Goal: Find specific page/section: Find specific page/section

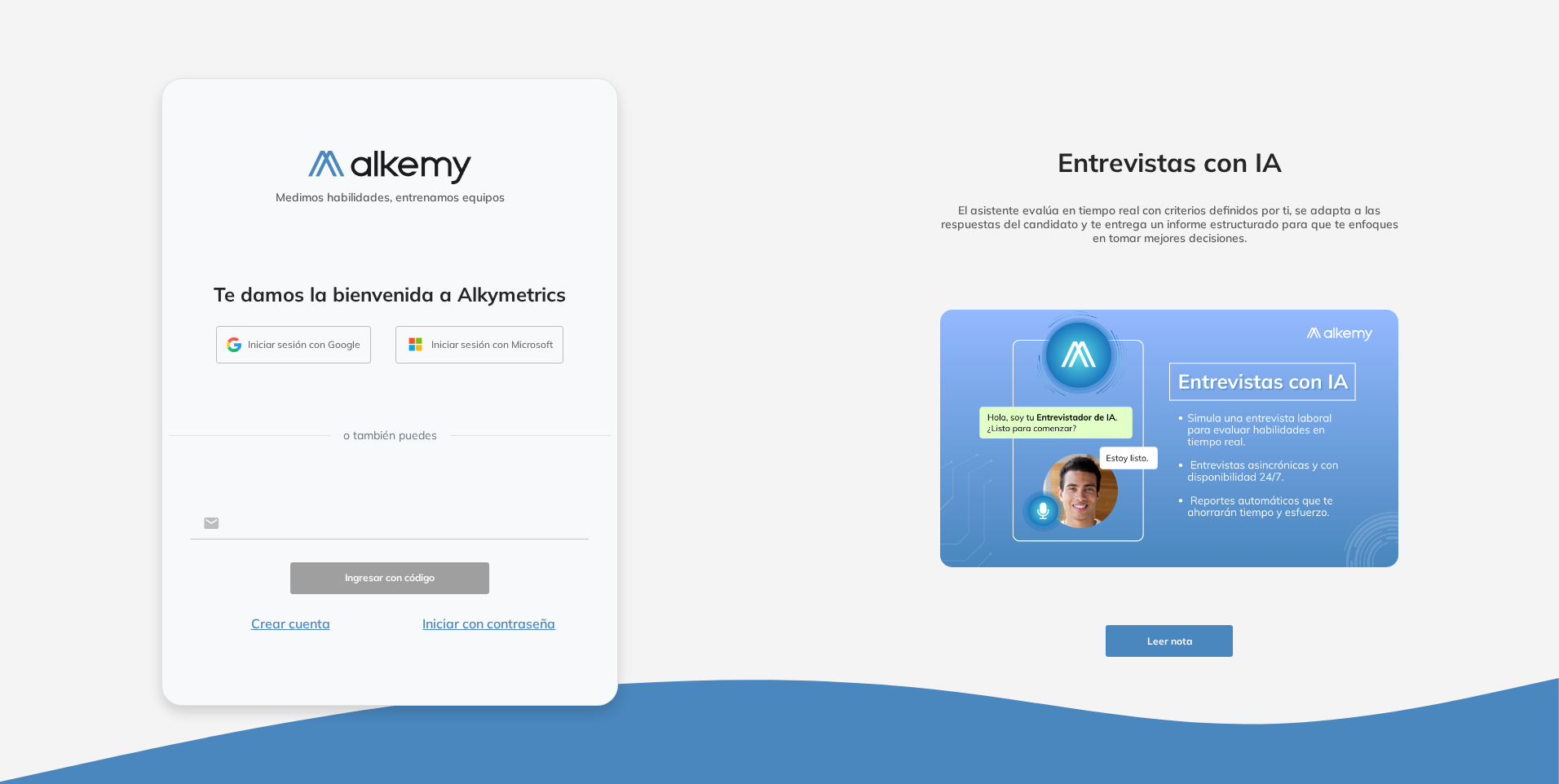
click at [279, 523] on input "text" at bounding box center [404, 523] width 369 height 31
type input "**********"
click at [486, 630] on button "Iniciar con contraseña" at bounding box center [489, 624] width 199 height 19
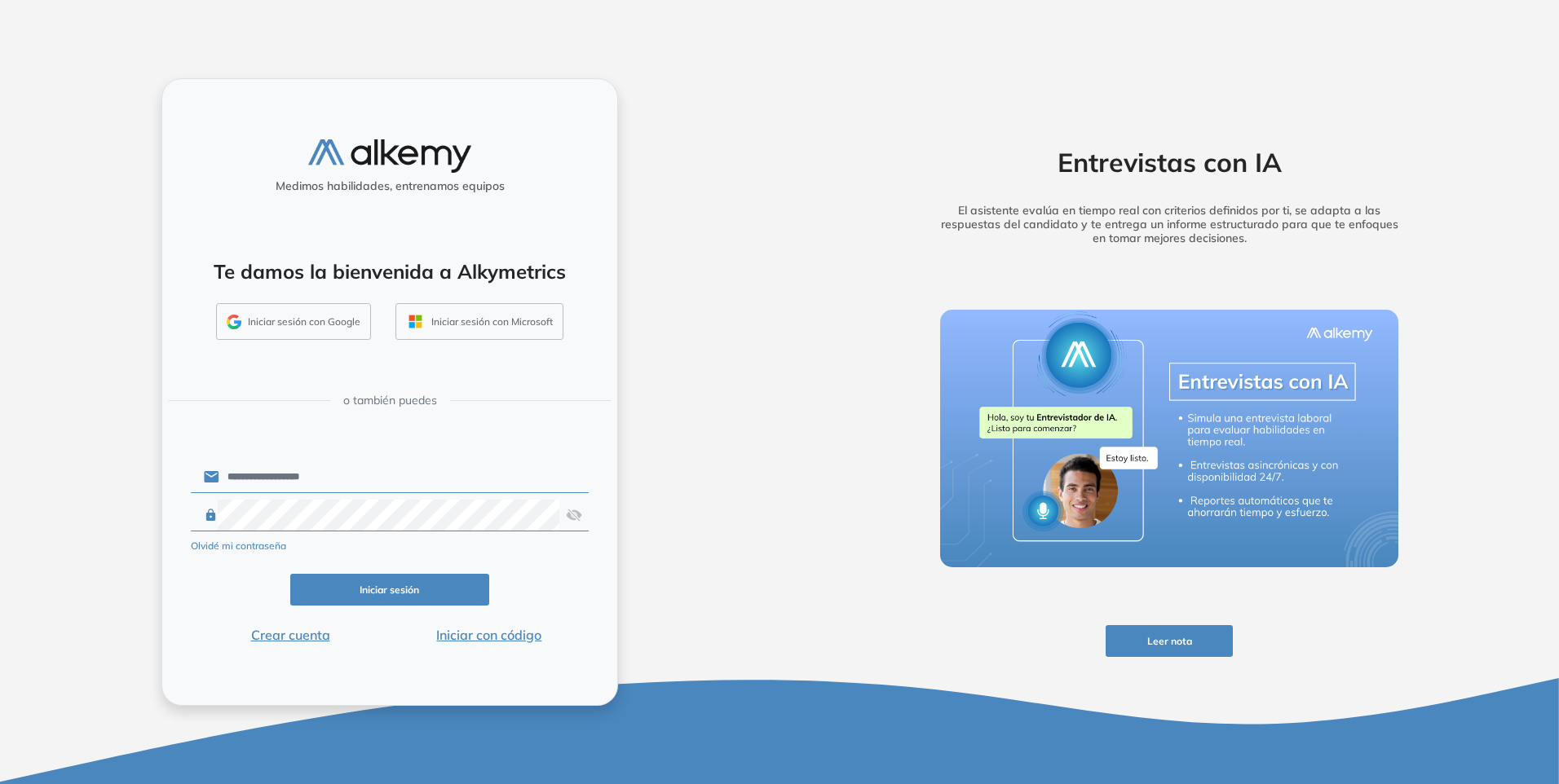
click at [423, 590] on button "Iniciar sesión" at bounding box center [390, 590] width 199 height 32
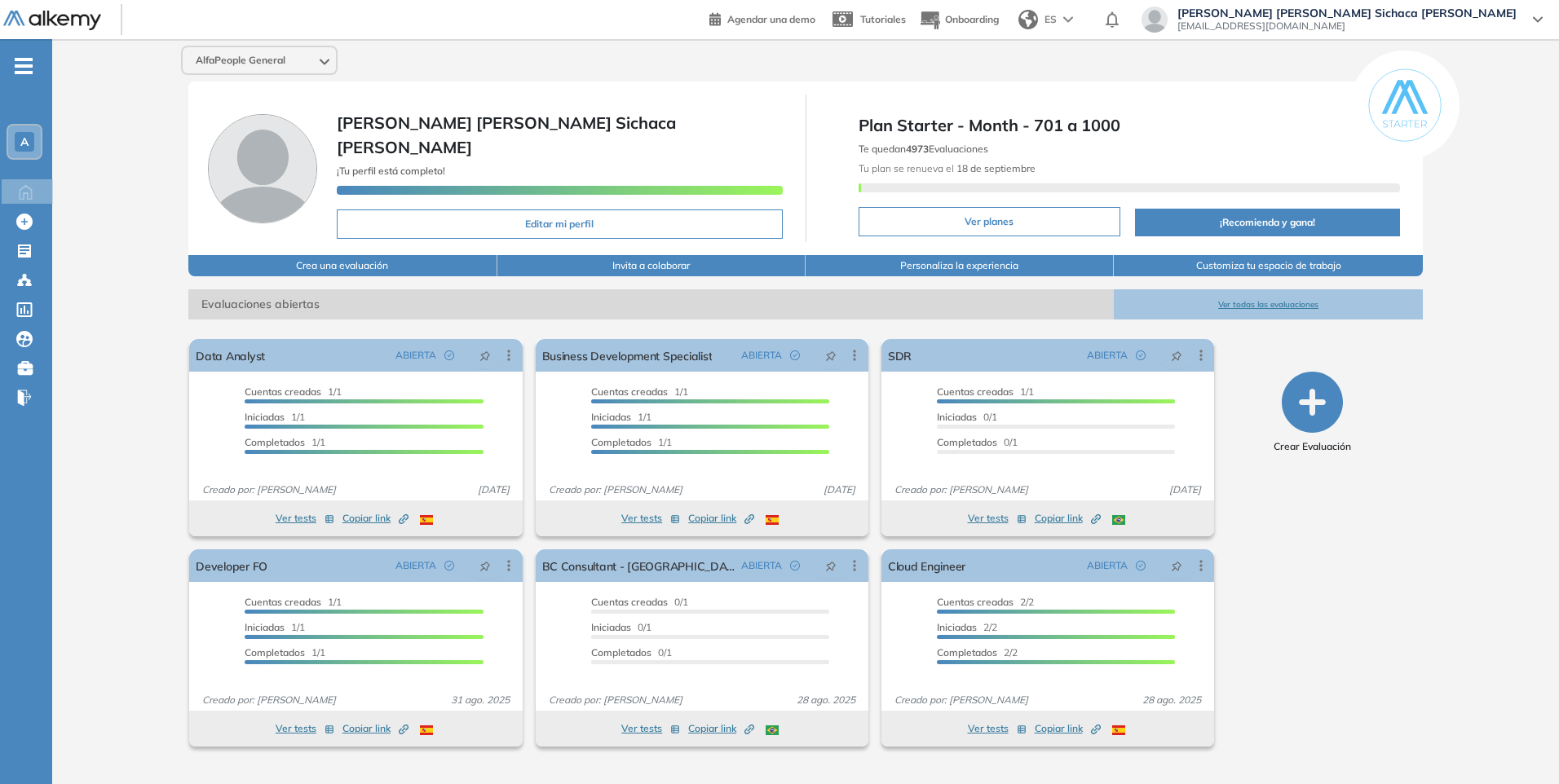
click at [1267, 300] on button "Ver todas las evaluaciones" at bounding box center [1268, 304] width 309 height 30
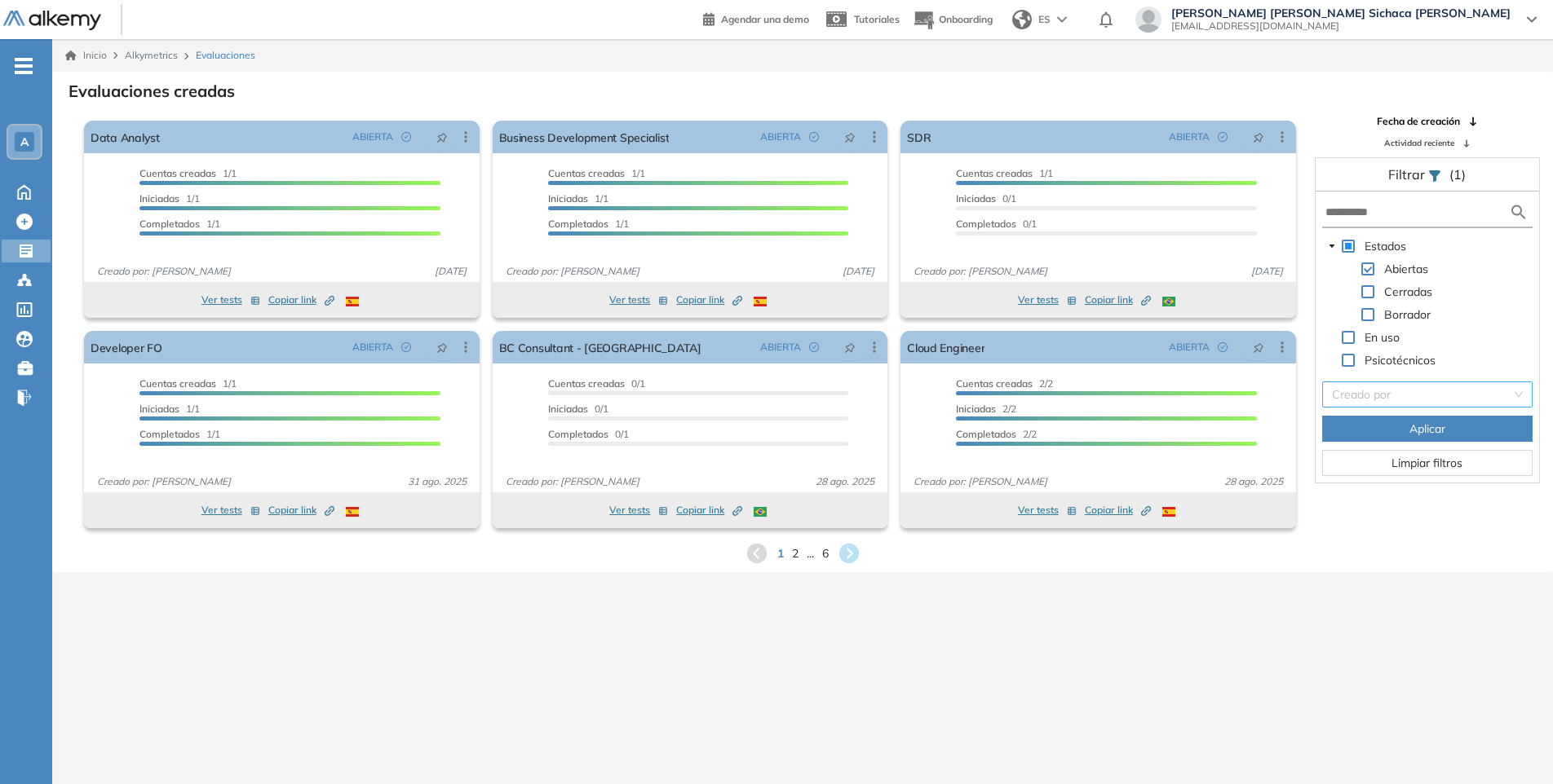
click at [1370, 391] on input "search" at bounding box center [1421, 393] width 180 height 24
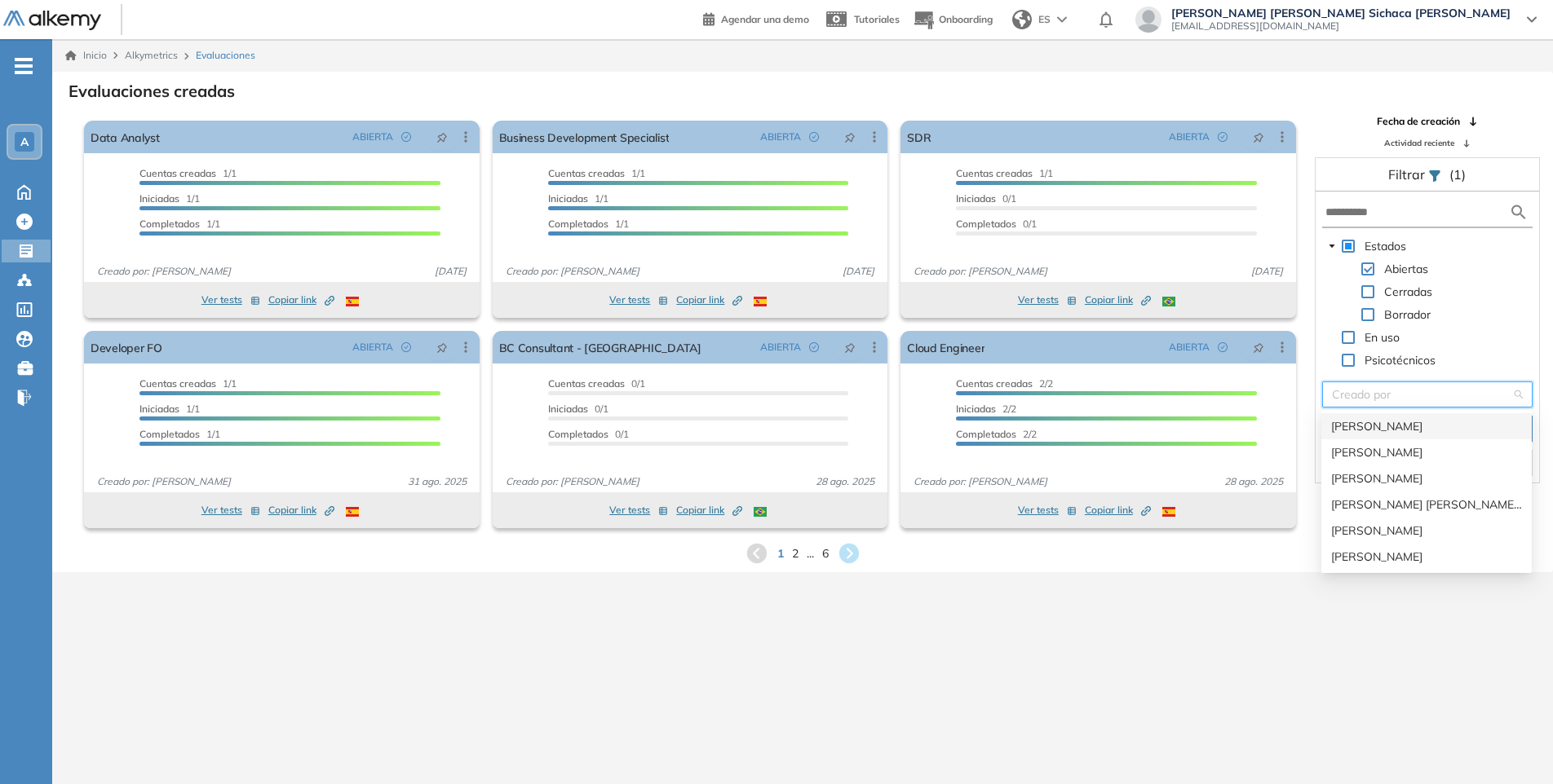
click at [1440, 424] on div "[PERSON_NAME]" at bounding box center [1425, 426] width 190 height 18
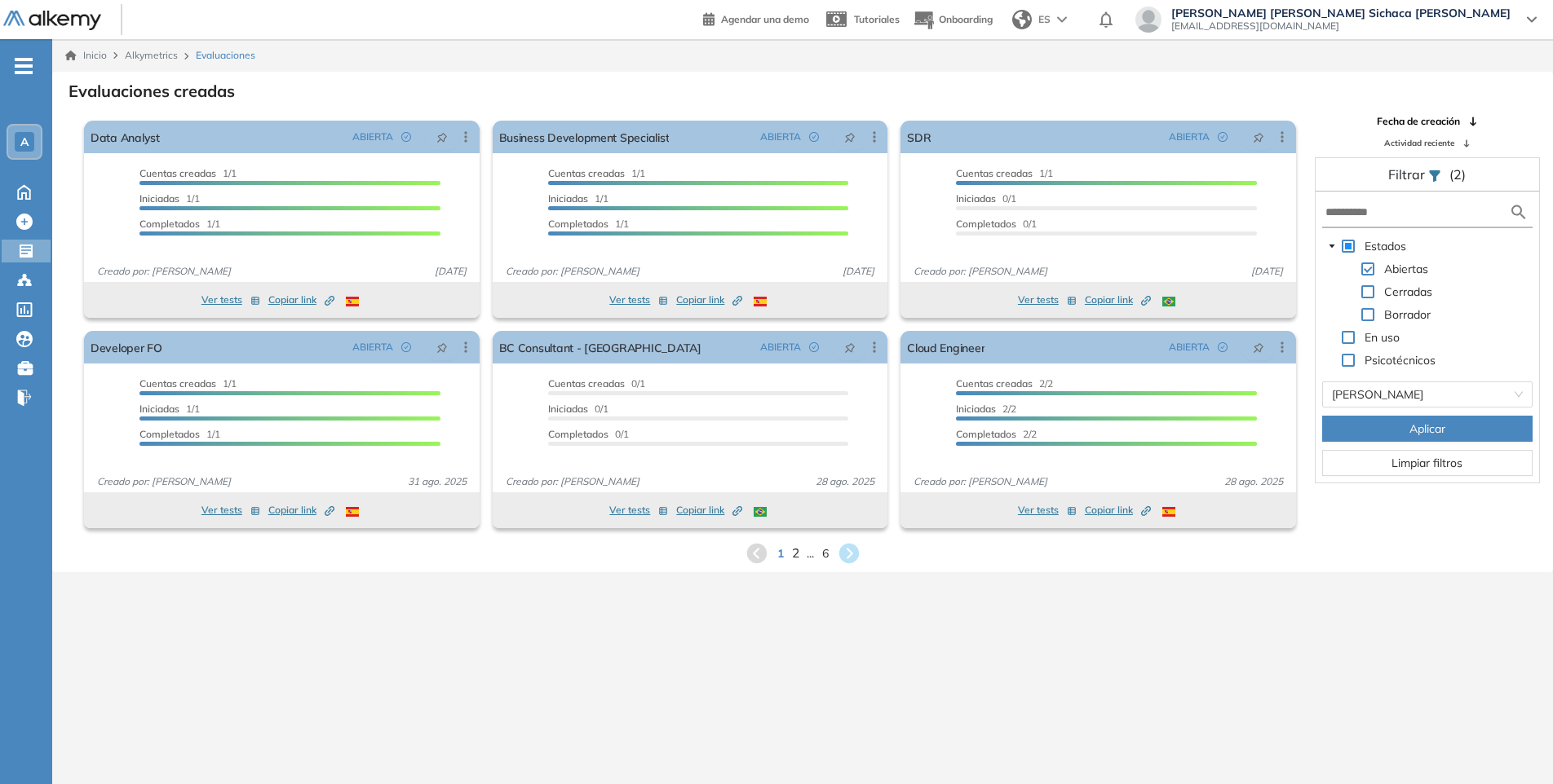
click at [796, 555] on span "2" at bounding box center [795, 552] width 8 height 18
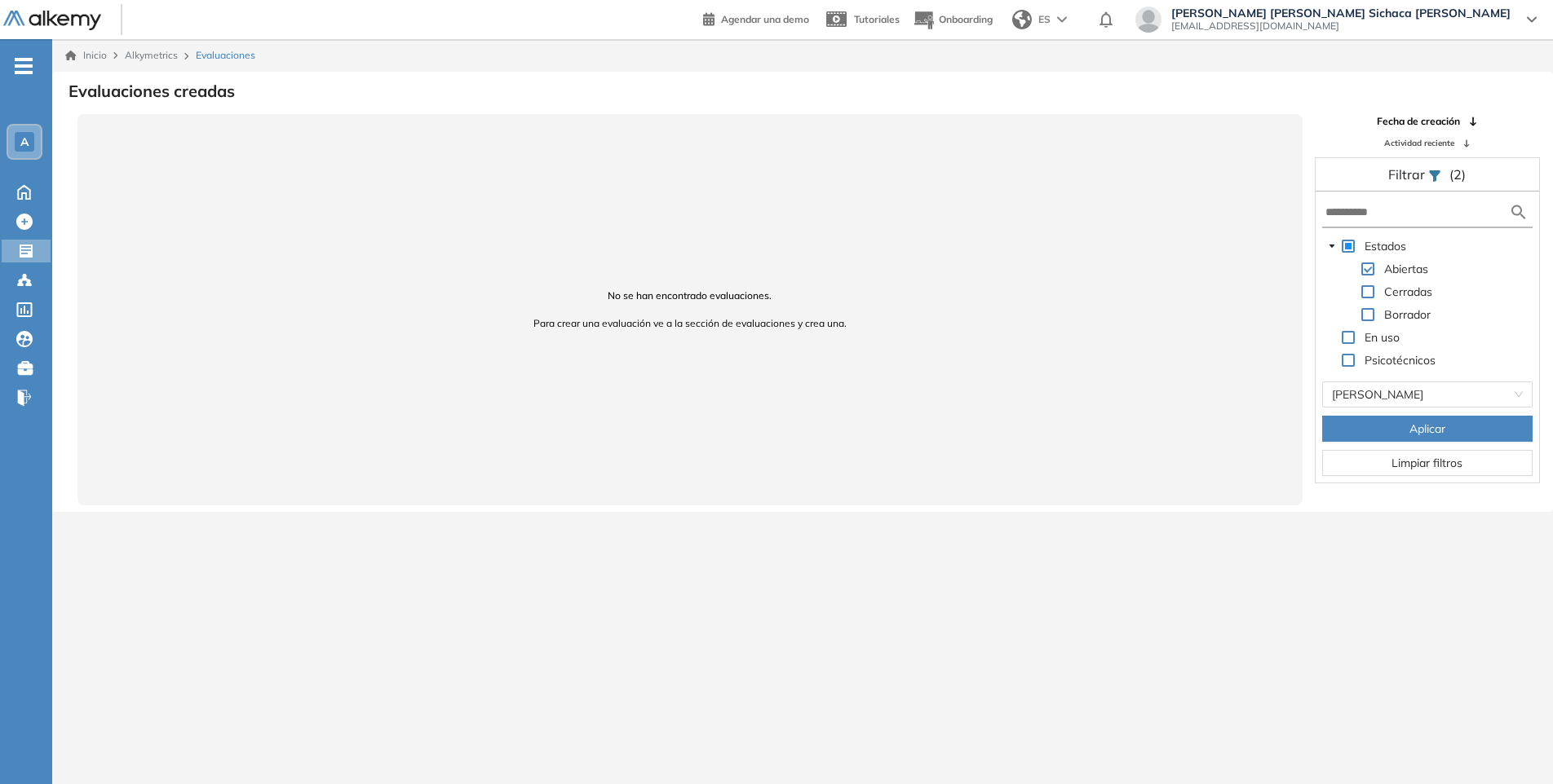
click at [1454, 427] on button "Aplicar" at bounding box center [1427, 428] width 211 height 26
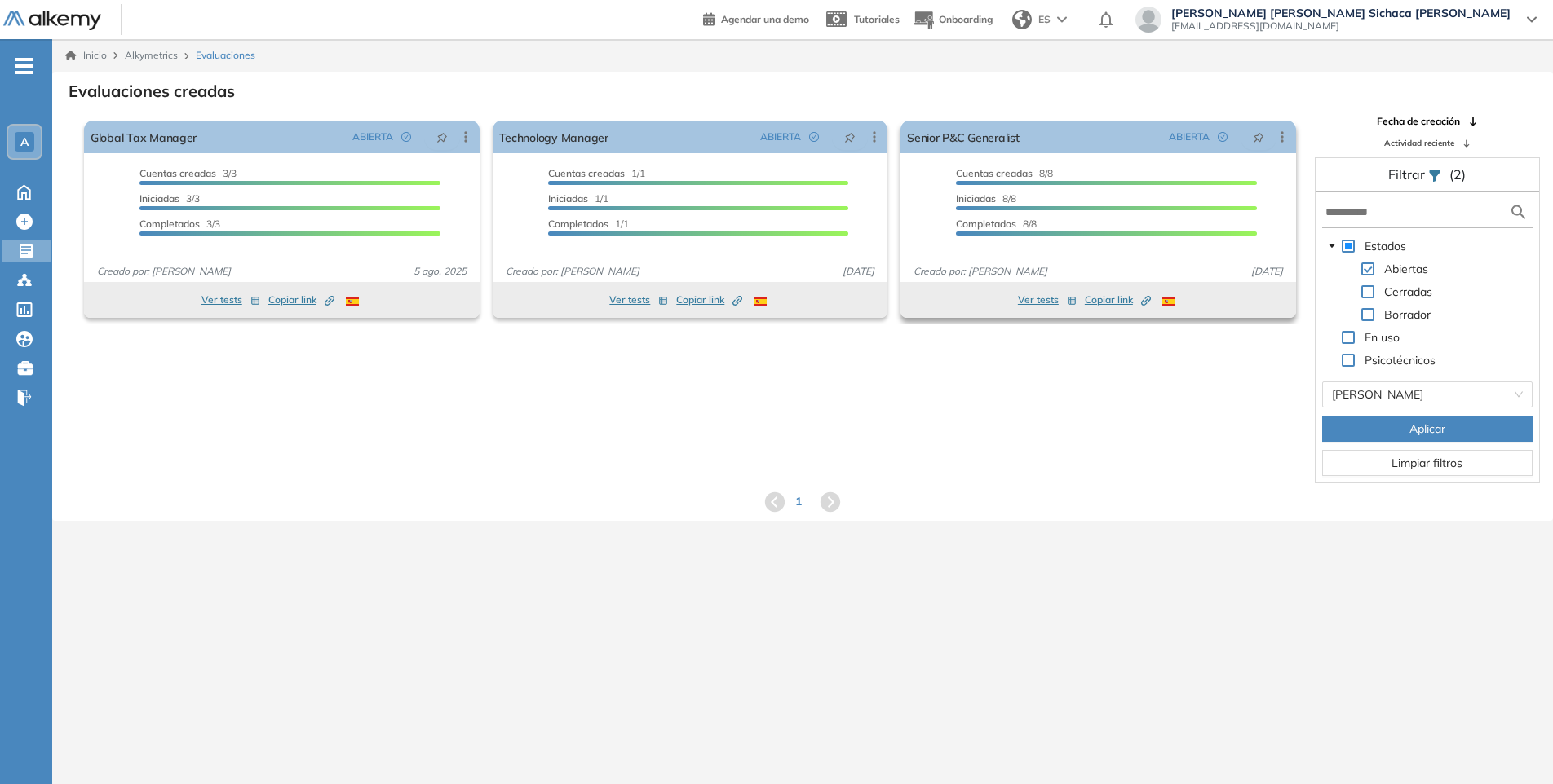
click at [1096, 305] on span "Copiar link Created by potrace 1.16, written by [PERSON_NAME] [DATE]-[DATE]" at bounding box center [1117, 300] width 66 height 15
